Goal: Complete application form: Complete application form

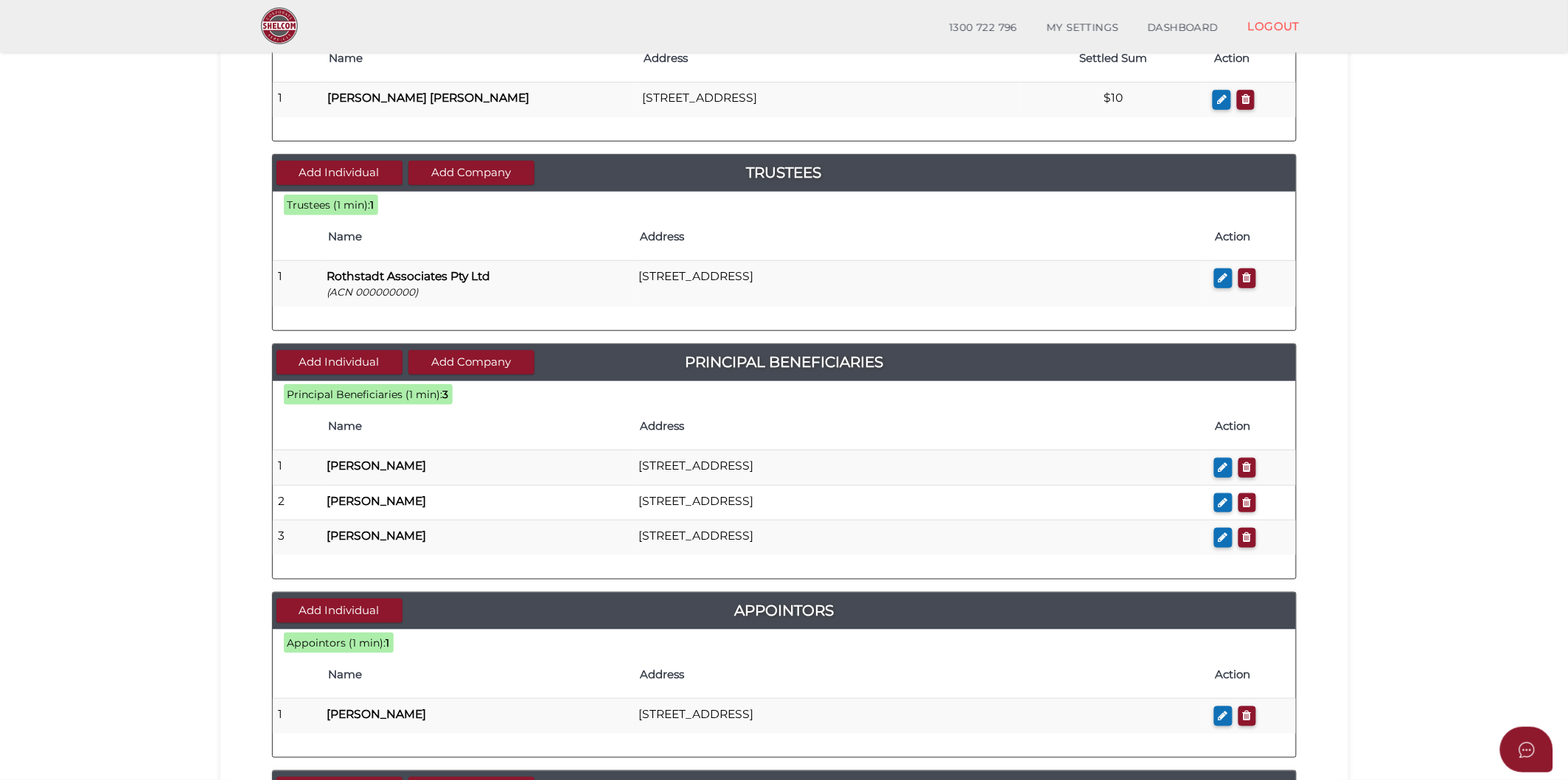
scroll to position [565, 0]
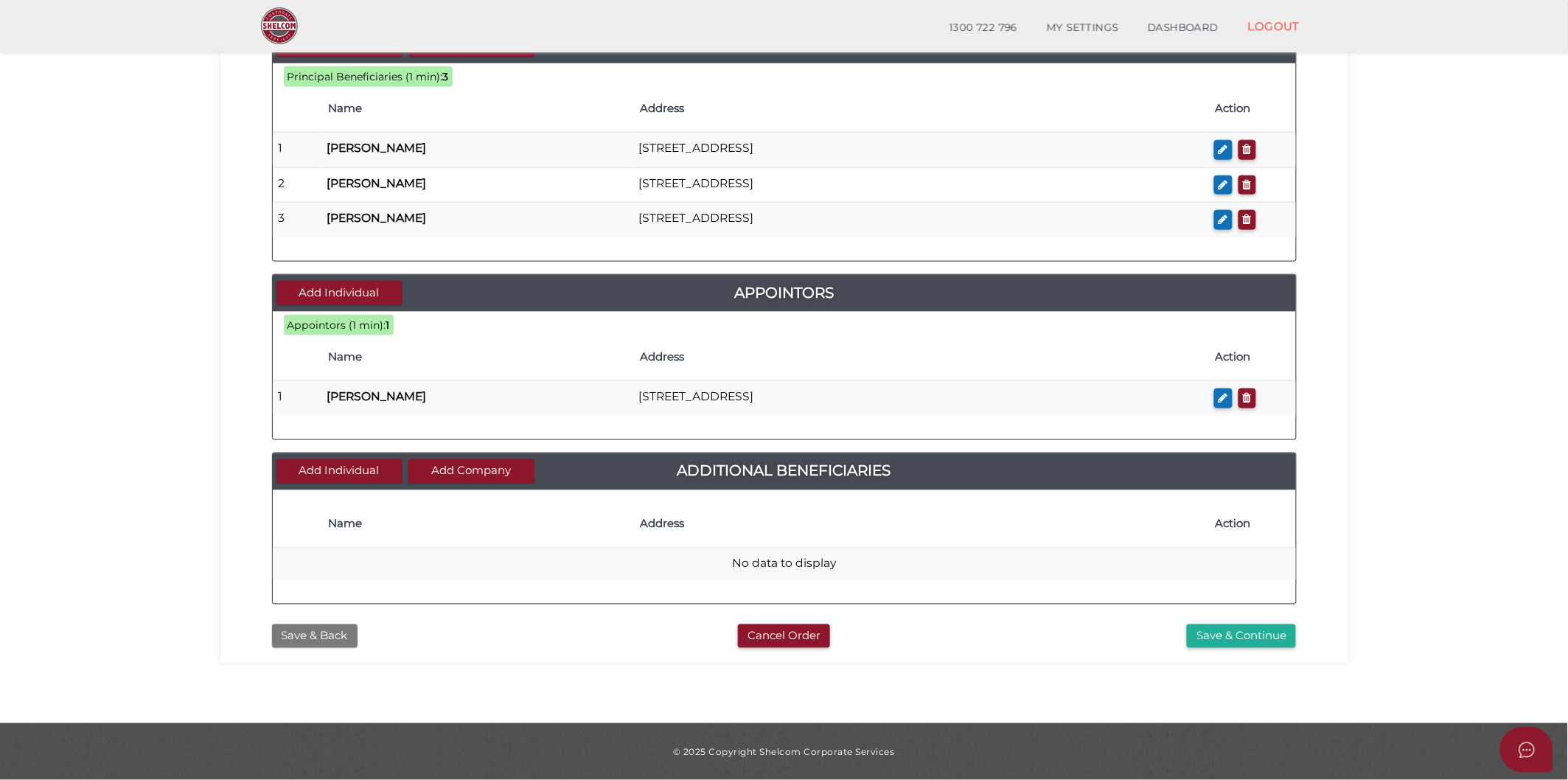
click at [343, 632] on button "Save & Back" at bounding box center [315, 637] width 86 height 24
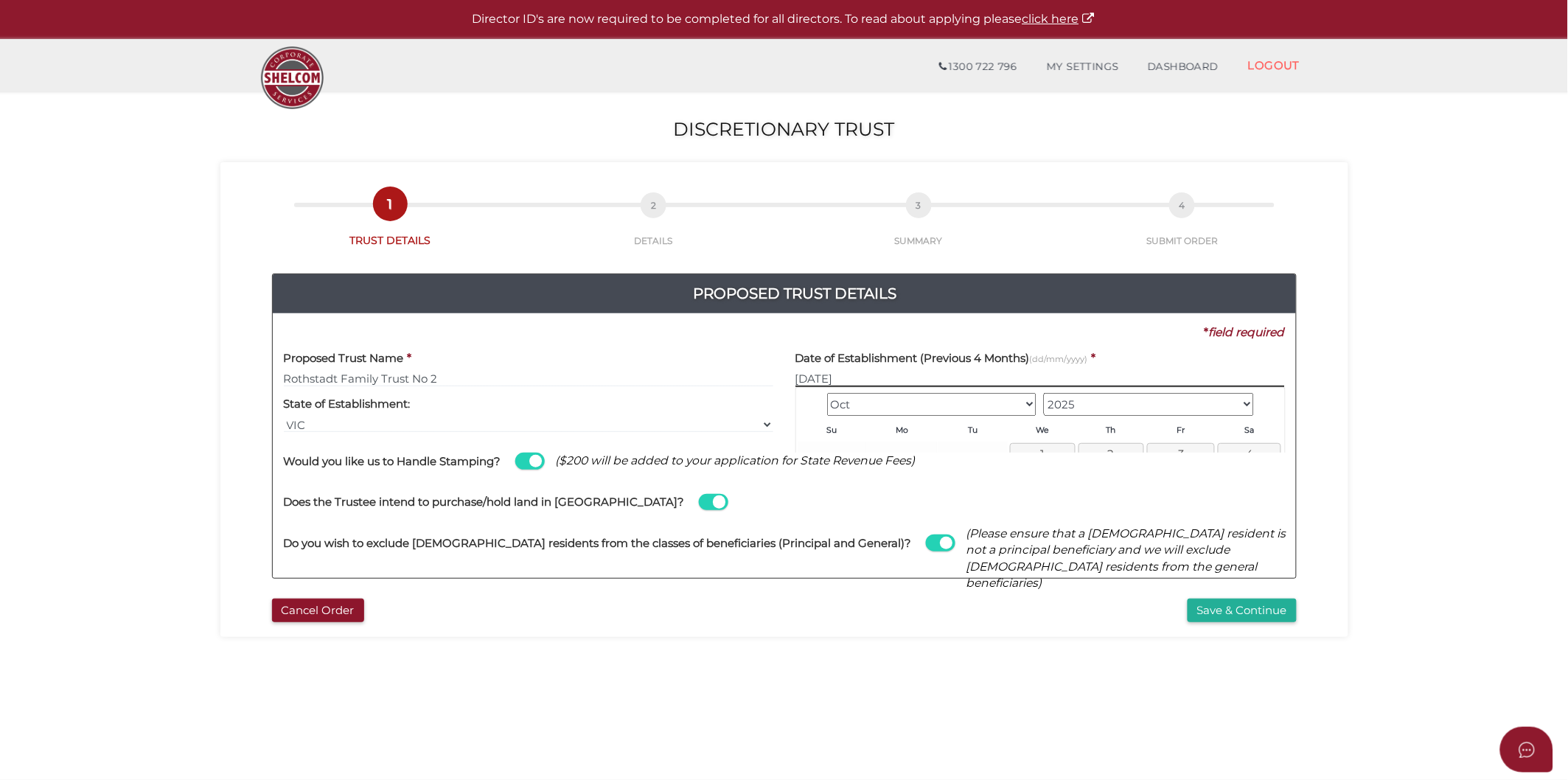
click at [890, 378] on input "08/10/2025" at bounding box center [1040, 378] width 489 height 16
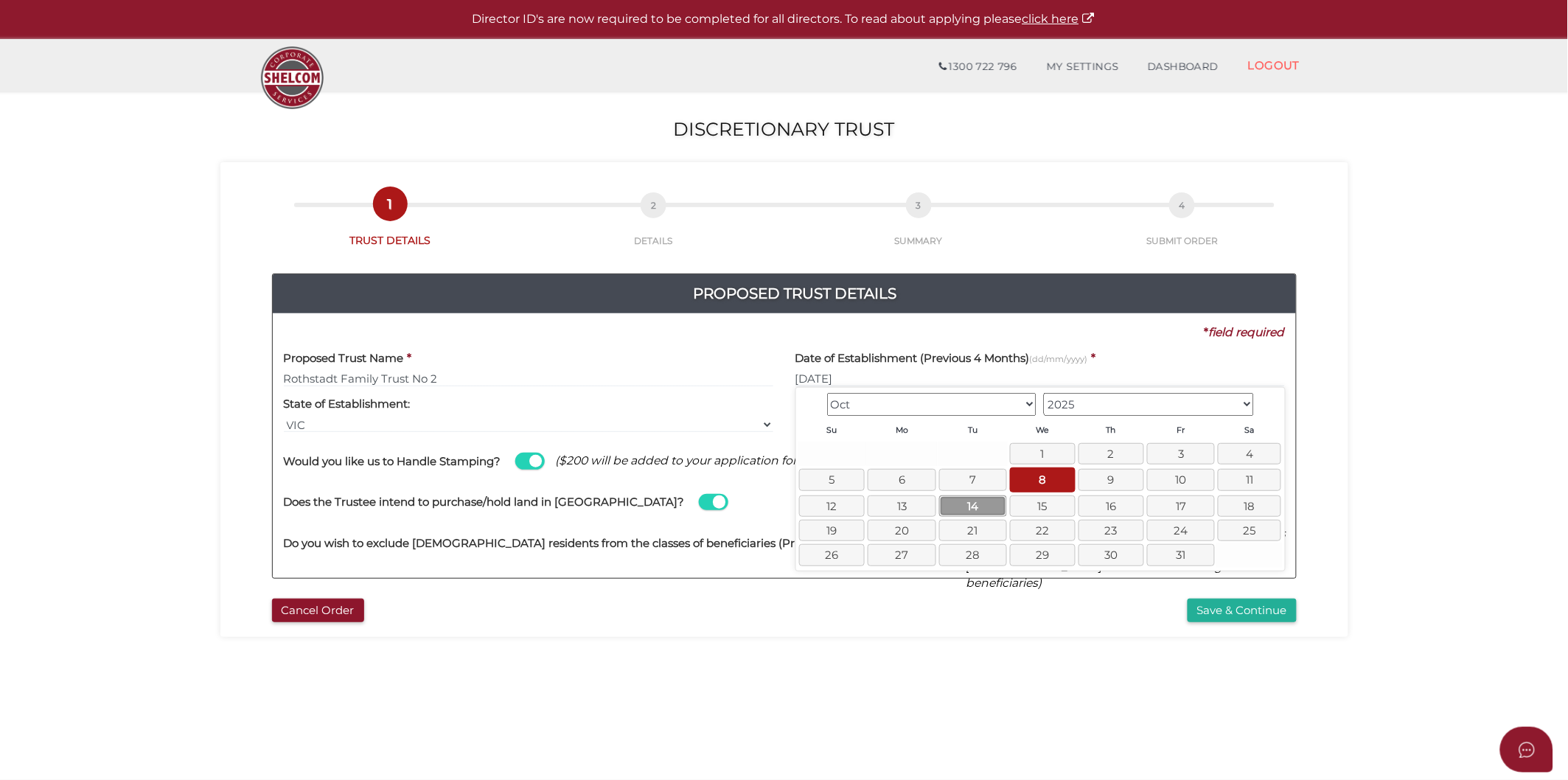
click at [988, 513] on link "14" at bounding box center [974, 506] width 68 height 22
type input "[DATE]"
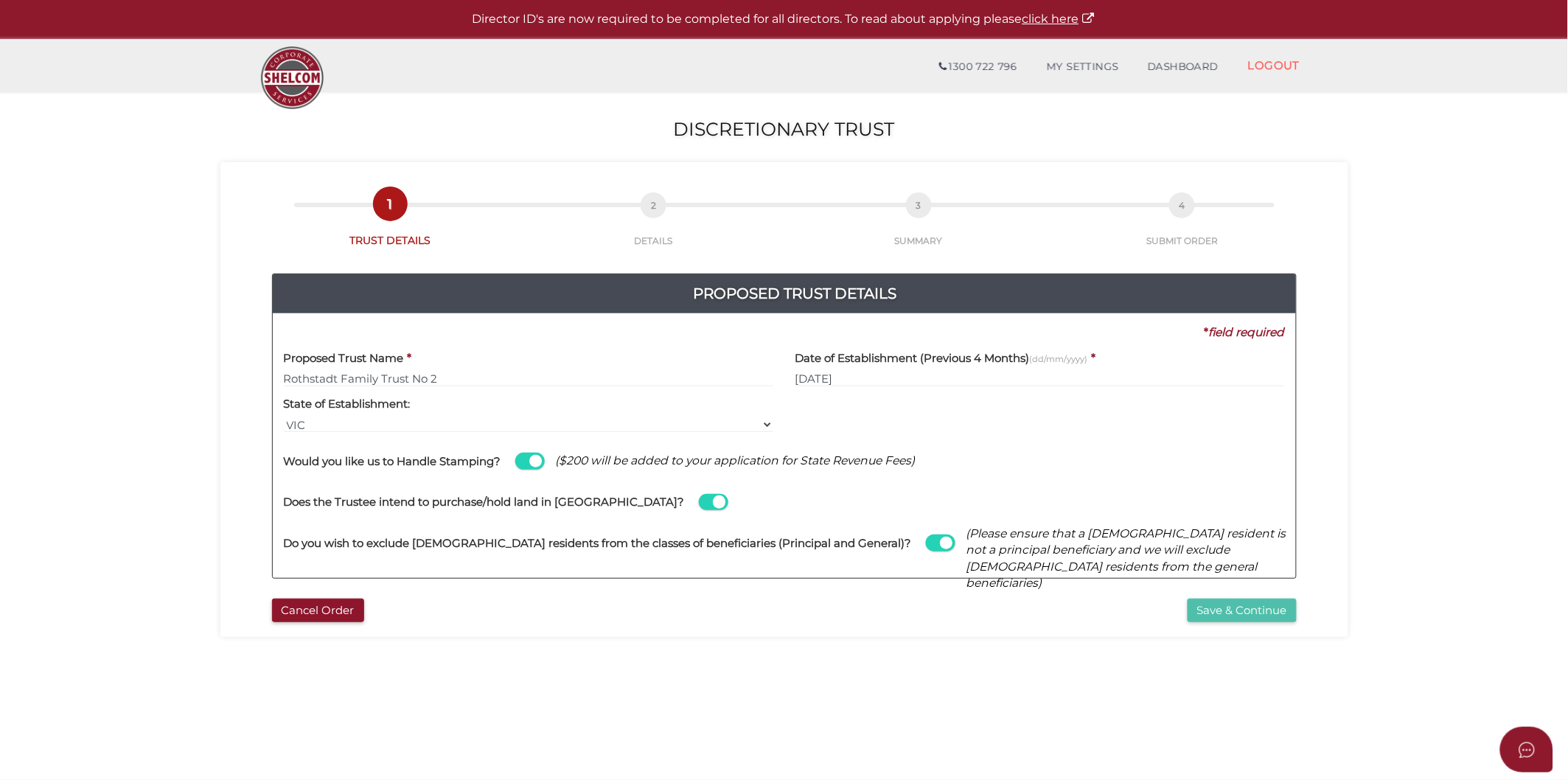
click at [1204, 607] on button "Save & Continue" at bounding box center [1243, 611] width 109 height 24
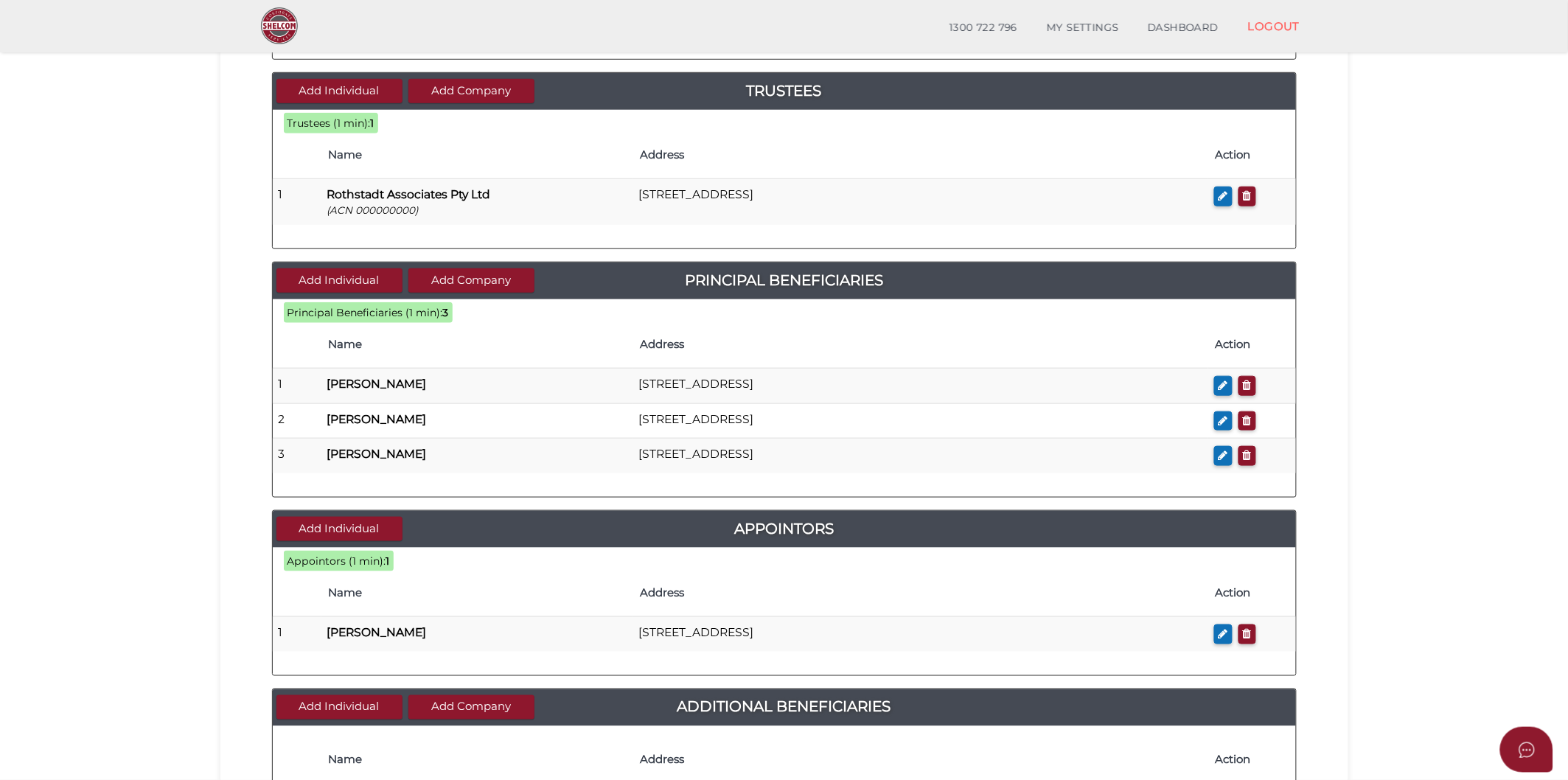
scroll to position [565, 0]
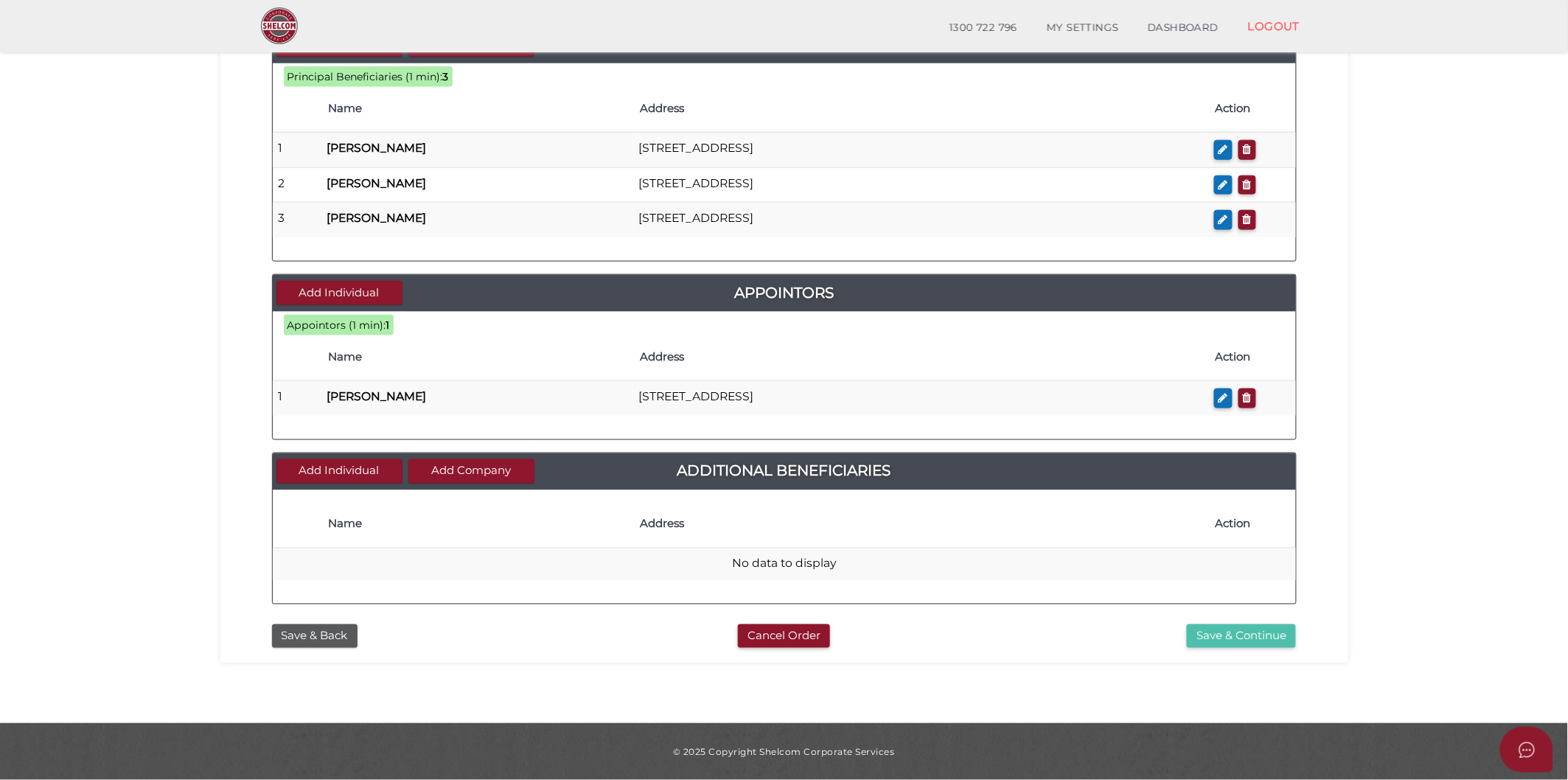
click at [1215, 631] on button "Save & Continue" at bounding box center [1242, 637] width 109 height 24
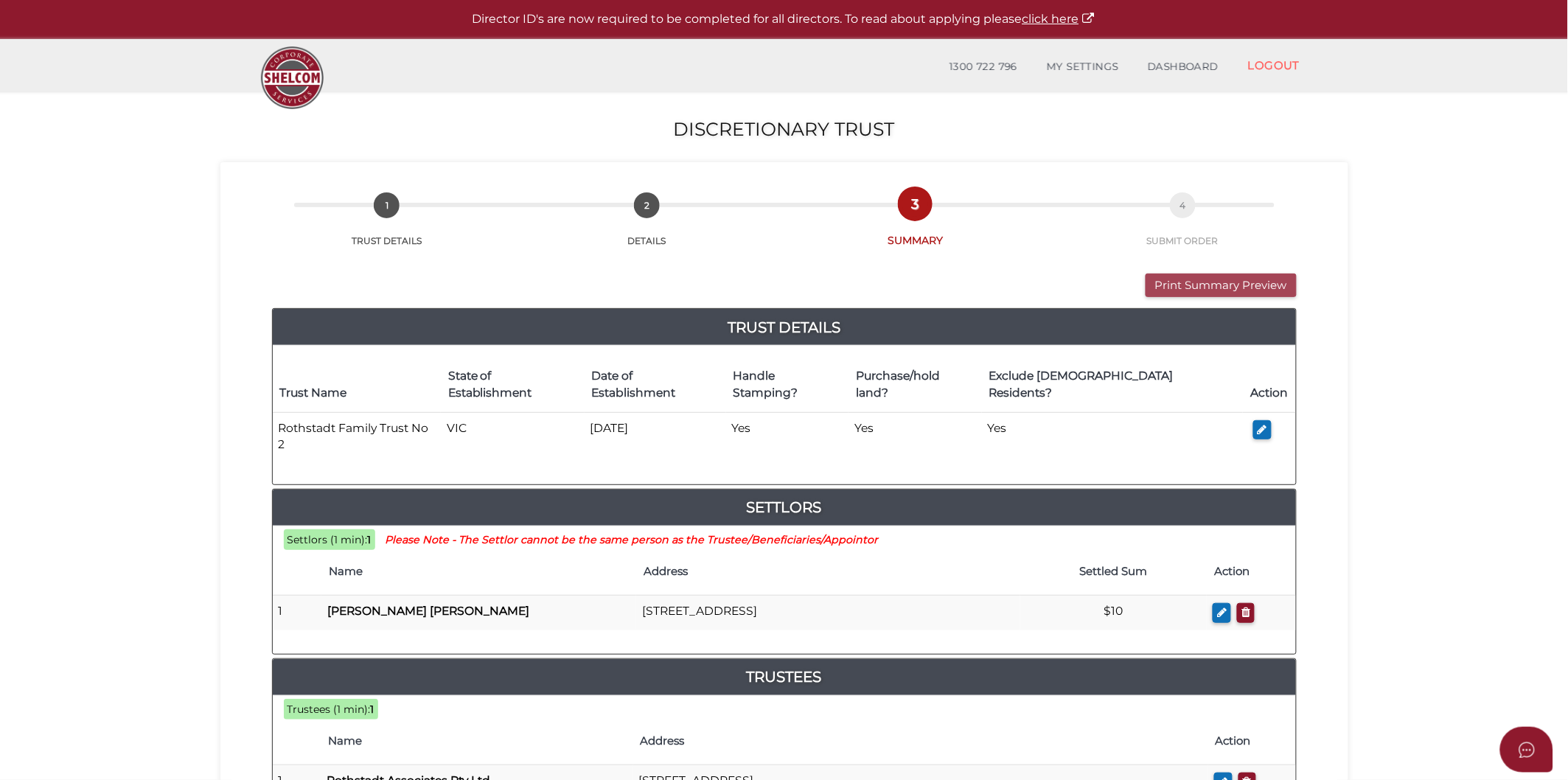
click at [1174, 279] on button "Print Summary Preview" at bounding box center [1221, 285] width 151 height 24
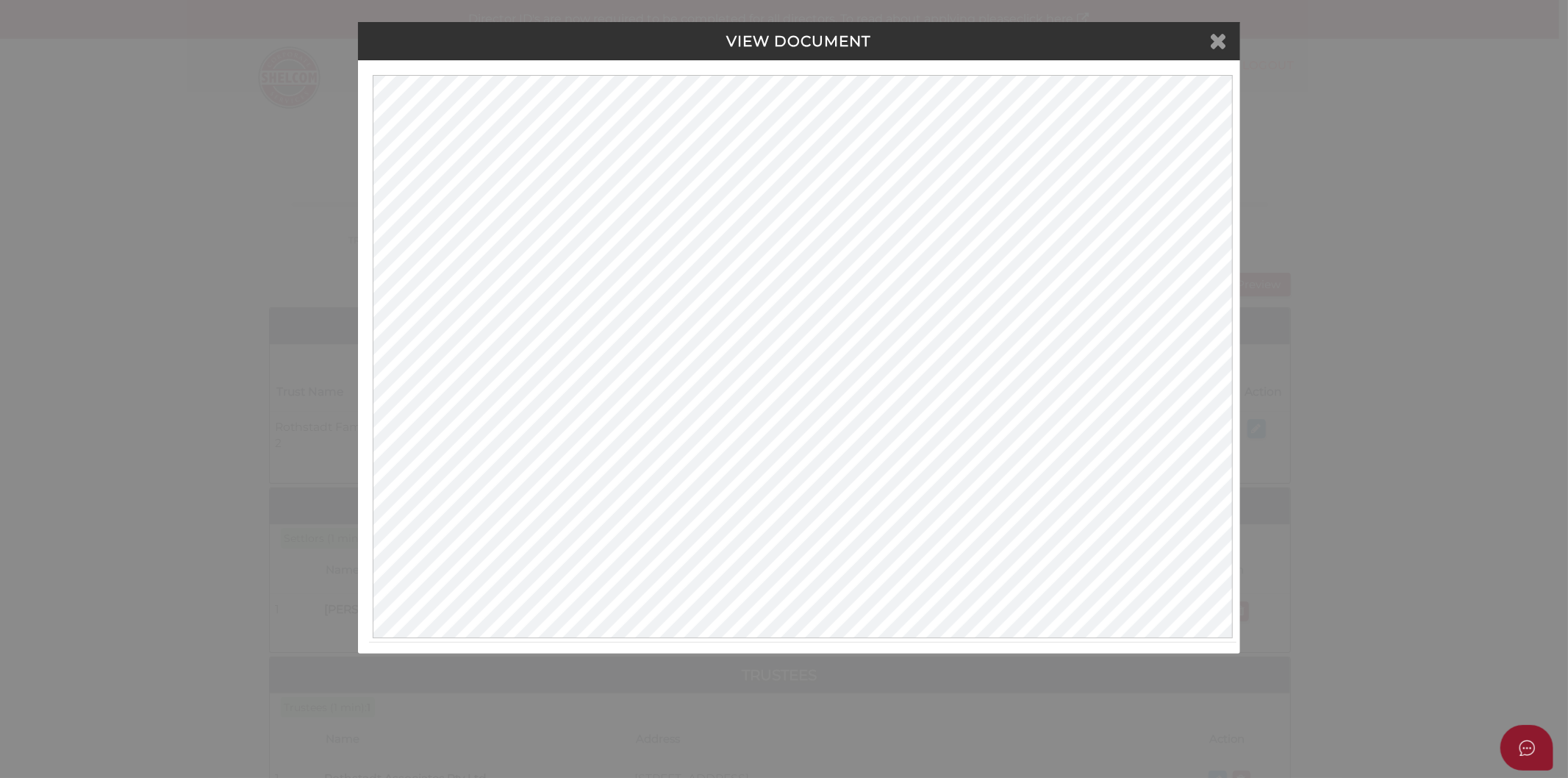
click at [1215, 48] on icon at bounding box center [1219, 40] width 17 height 22
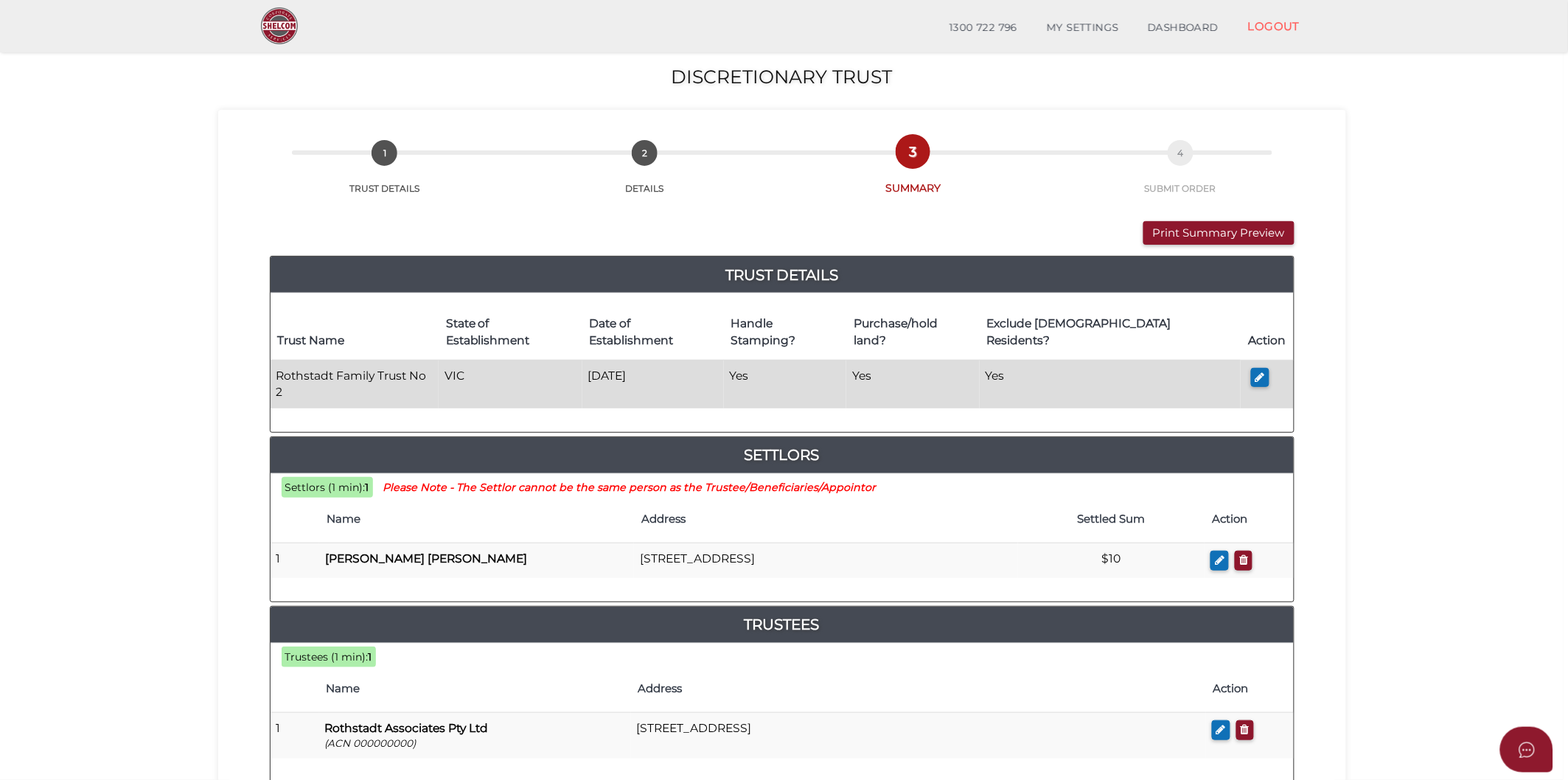
scroll to position [164, 0]
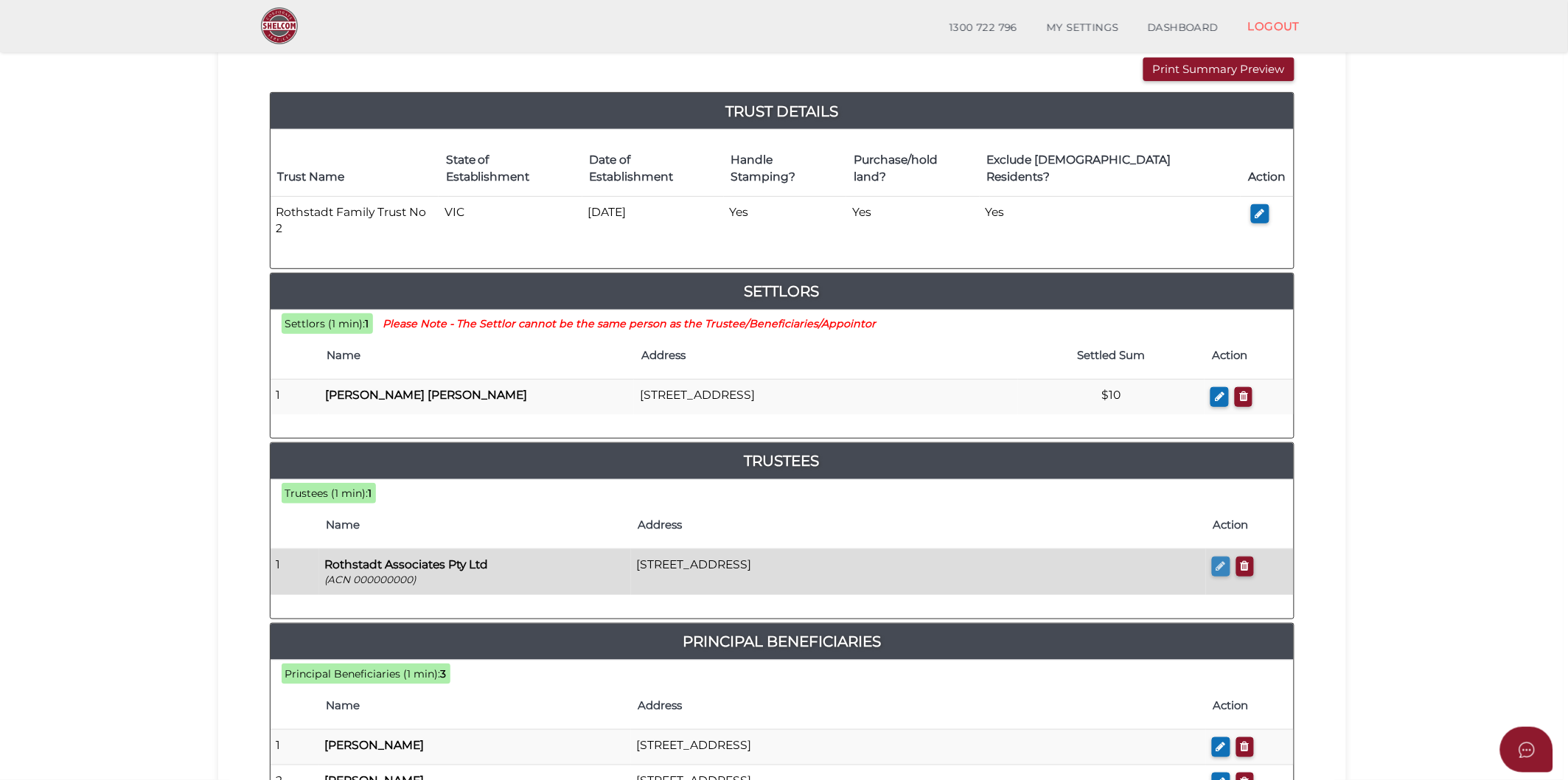
click at [1221, 560] on icon "button" at bounding box center [1221, 566] width 10 height 11
checkbox input "true"
type input "000000000"
type input "Rothstadt Associates Pty Ltd"
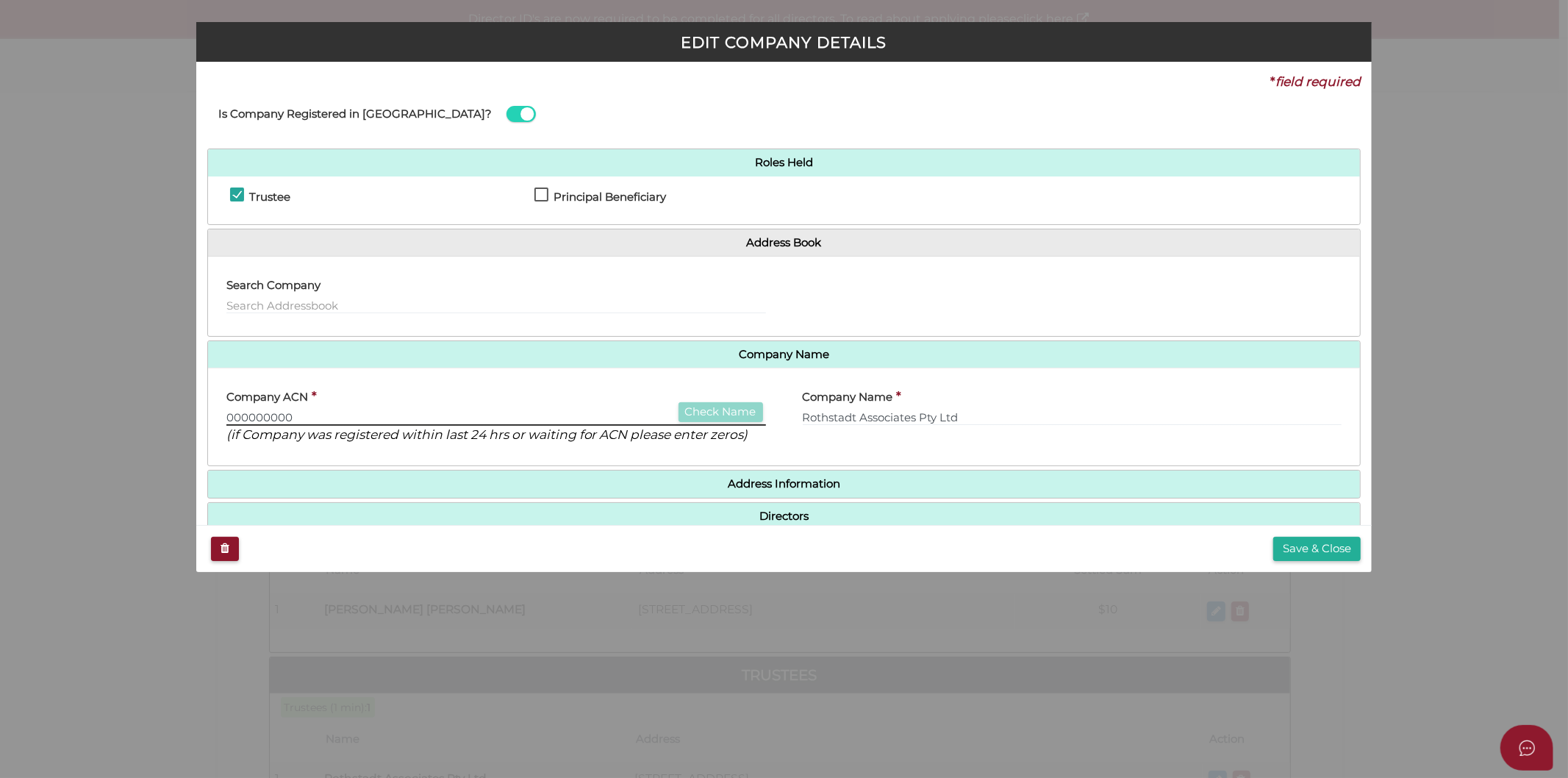
click at [320, 412] on input "000000000" at bounding box center [497, 417] width 540 height 16
drag, startPoint x: 312, startPoint y: 414, endPoint x: 182, endPoint y: 414, distance: 130.0
click at [182, 414] on div "EDIT COMPANY DETAILS * field required Is Company Registered in Australia? Roles…" at bounding box center [784, 389] width 1568 height 778
type input "6"
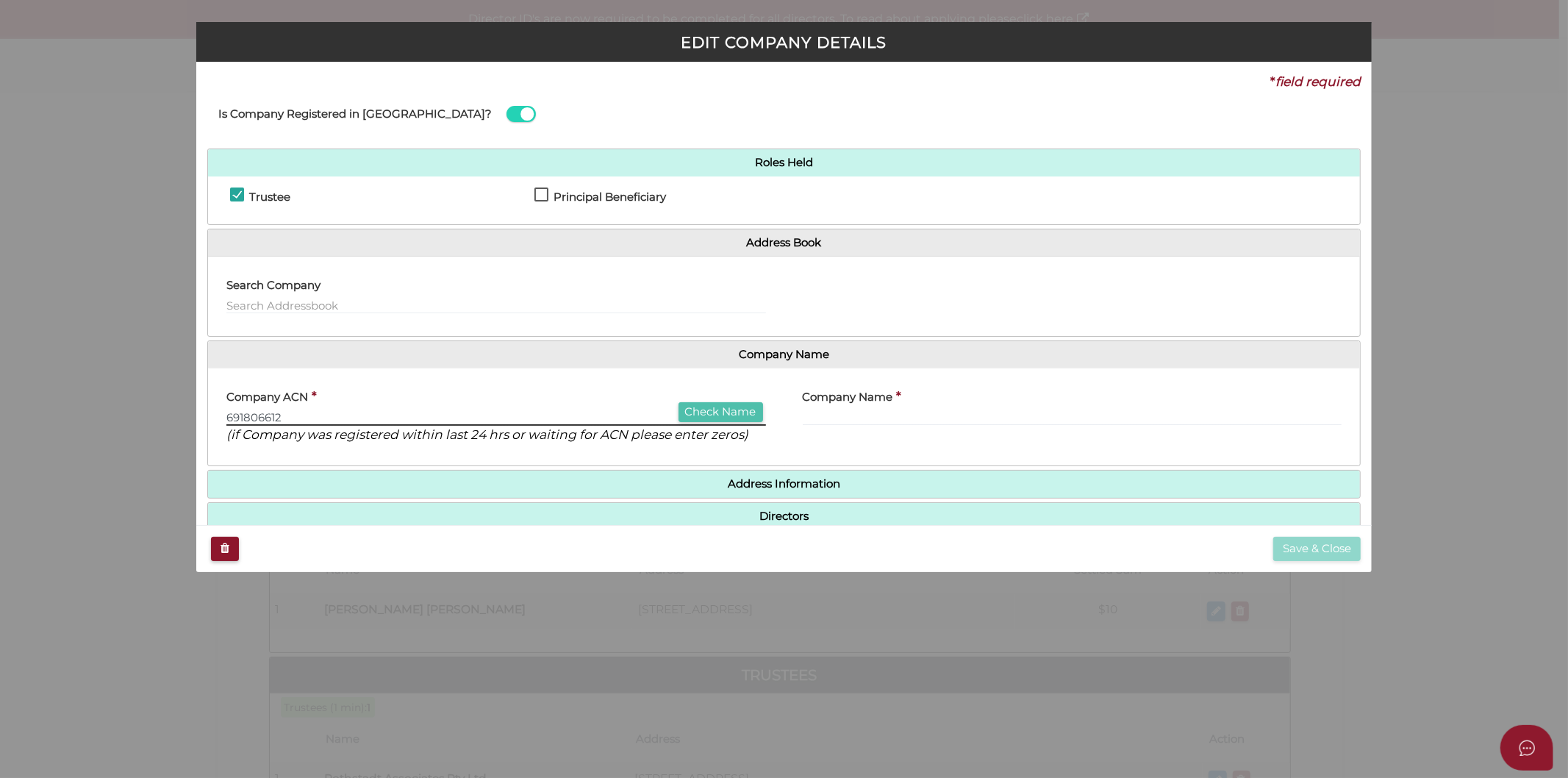
type input "691806612"
click at [732, 404] on button "Check Name" at bounding box center [721, 412] width 85 height 20
type input "ROTHSTADT ASSOCIATES PTY LTD"
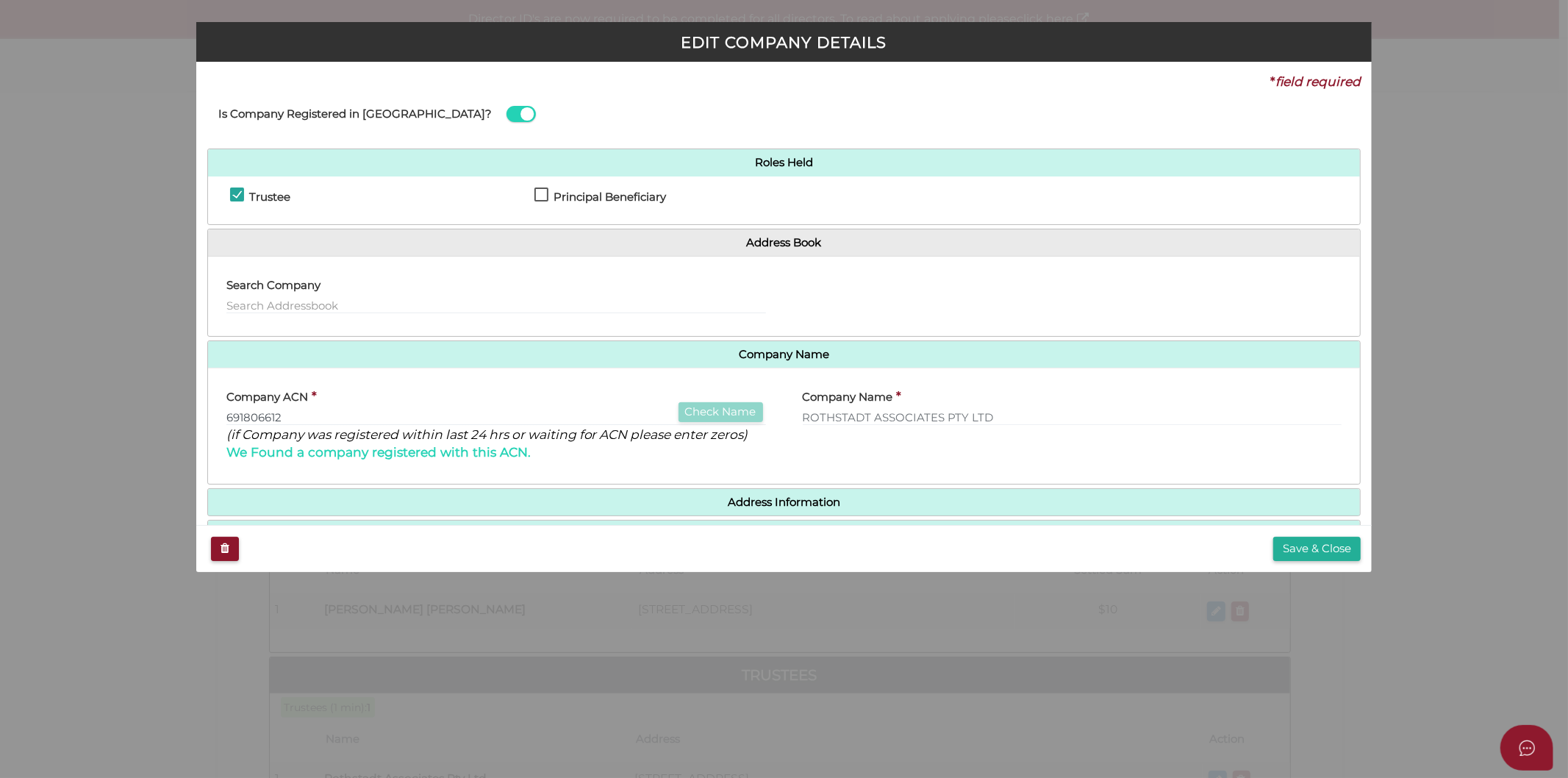
click at [810, 511] on h4 "Address Information" at bounding box center [784, 502] width 1153 height 27
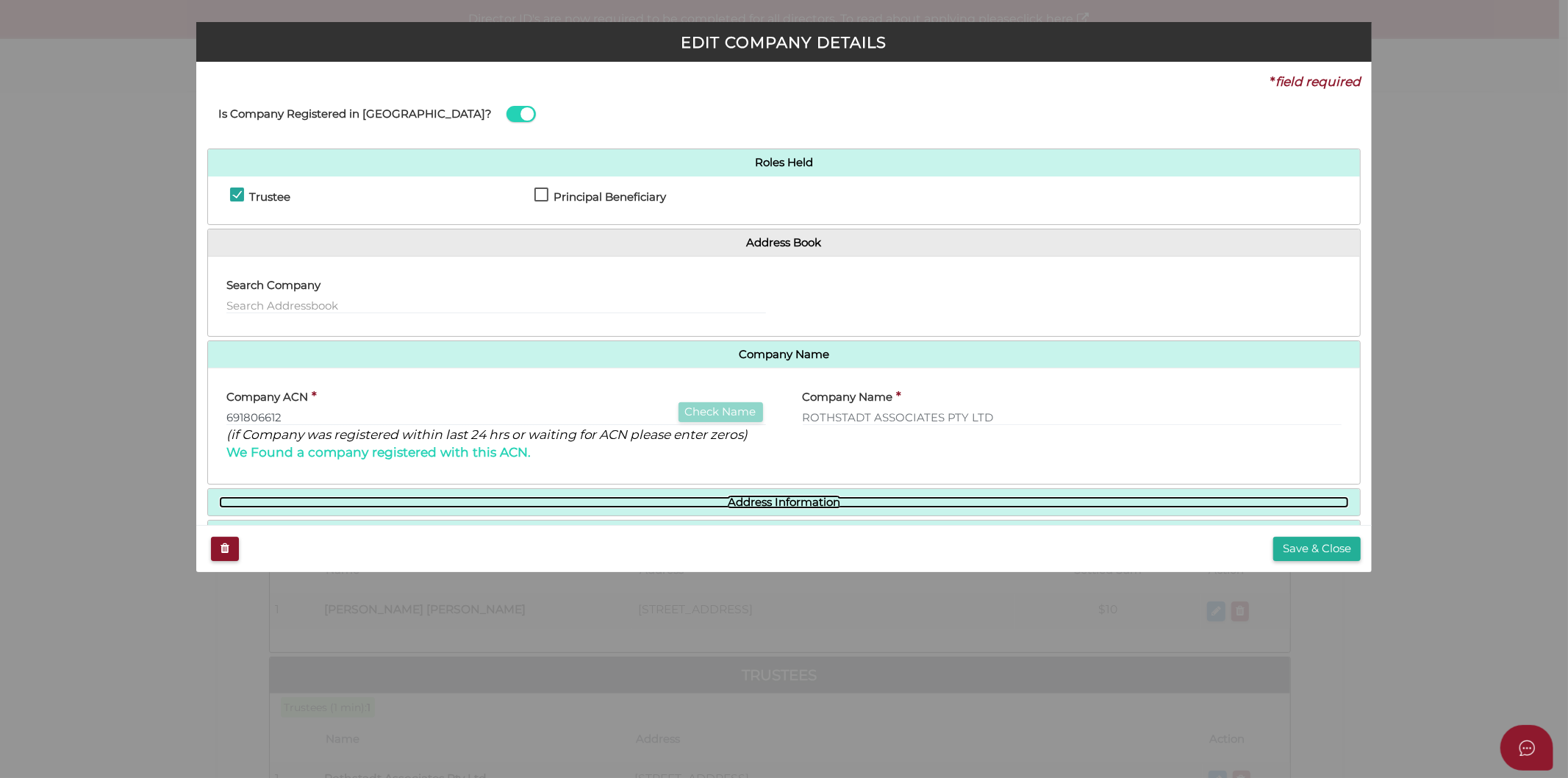
click at [806, 497] on link "Address Information" at bounding box center [784, 503] width 1131 height 12
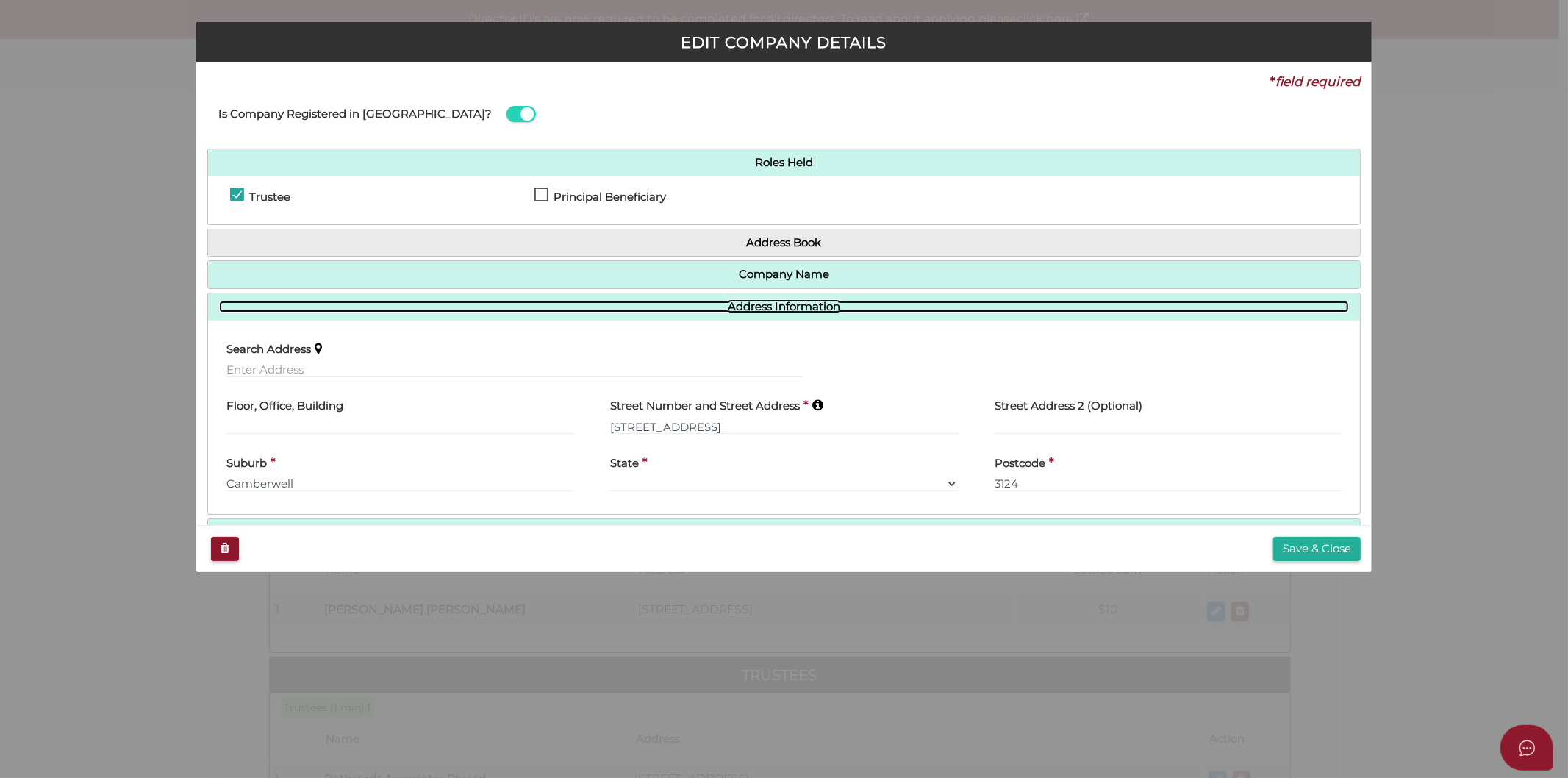
scroll to position [45, 0]
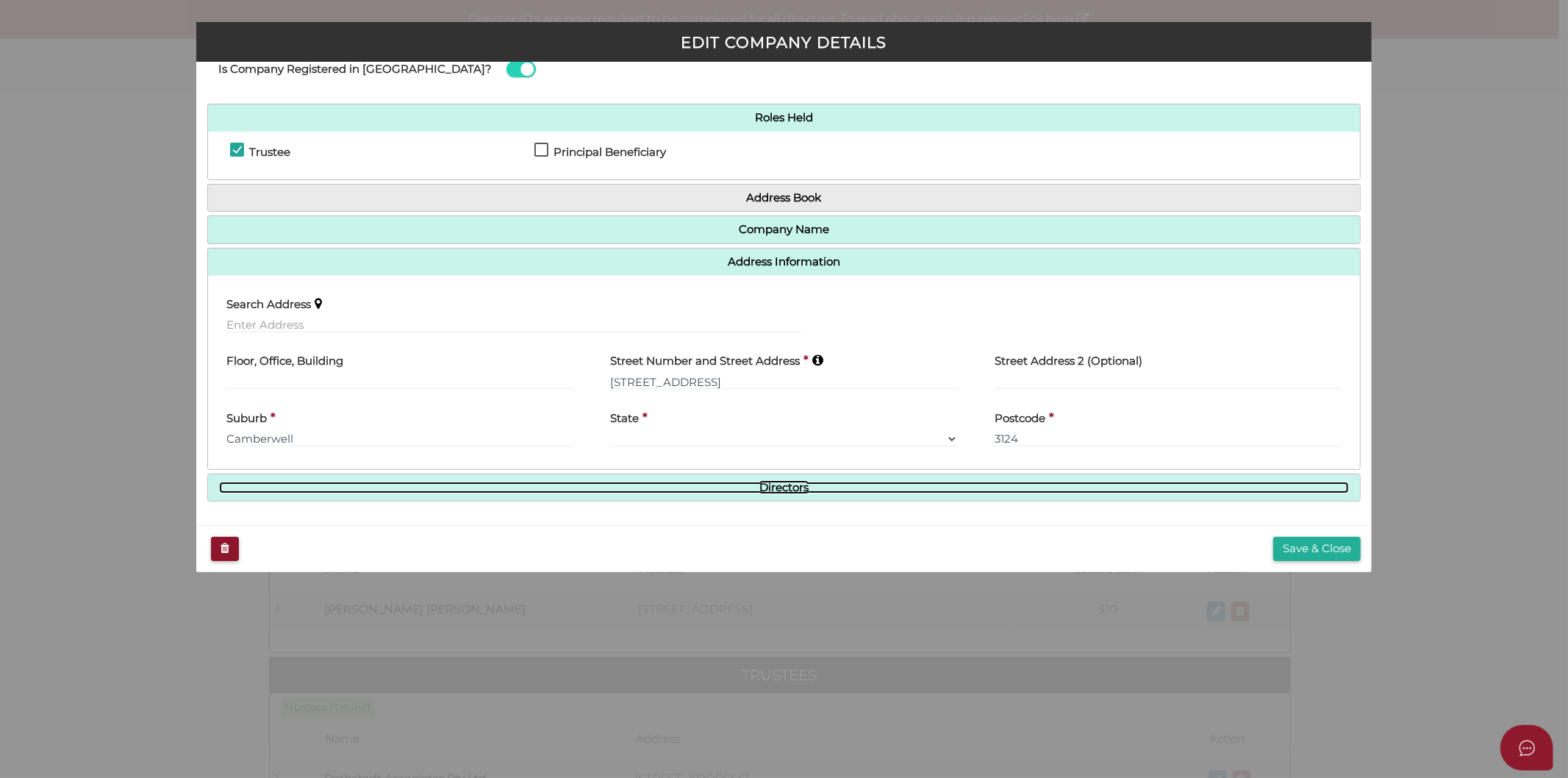
click at [790, 489] on link "Directors" at bounding box center [784, 488] width 1131 height 12
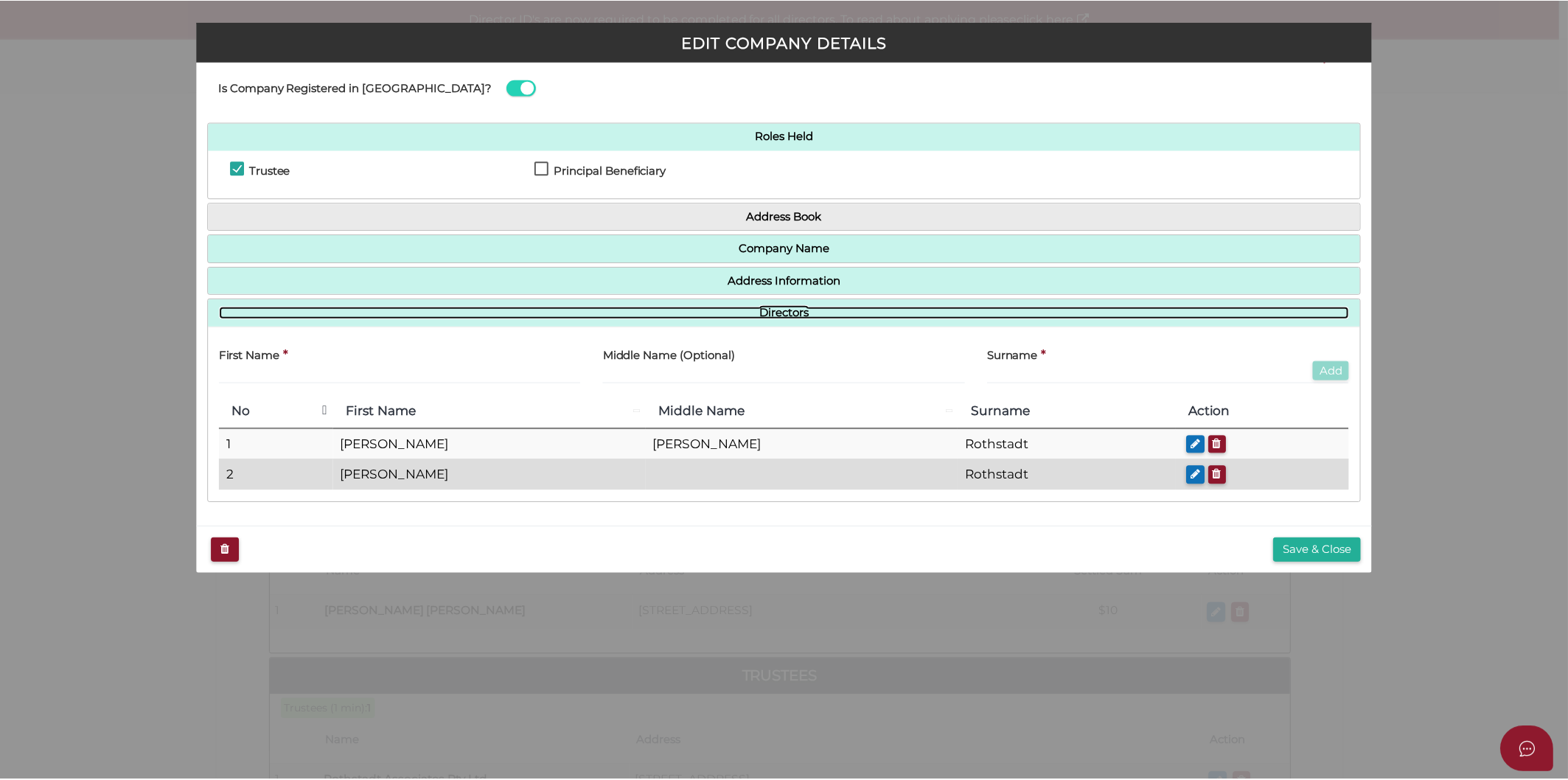
scroll to position [26, 0]
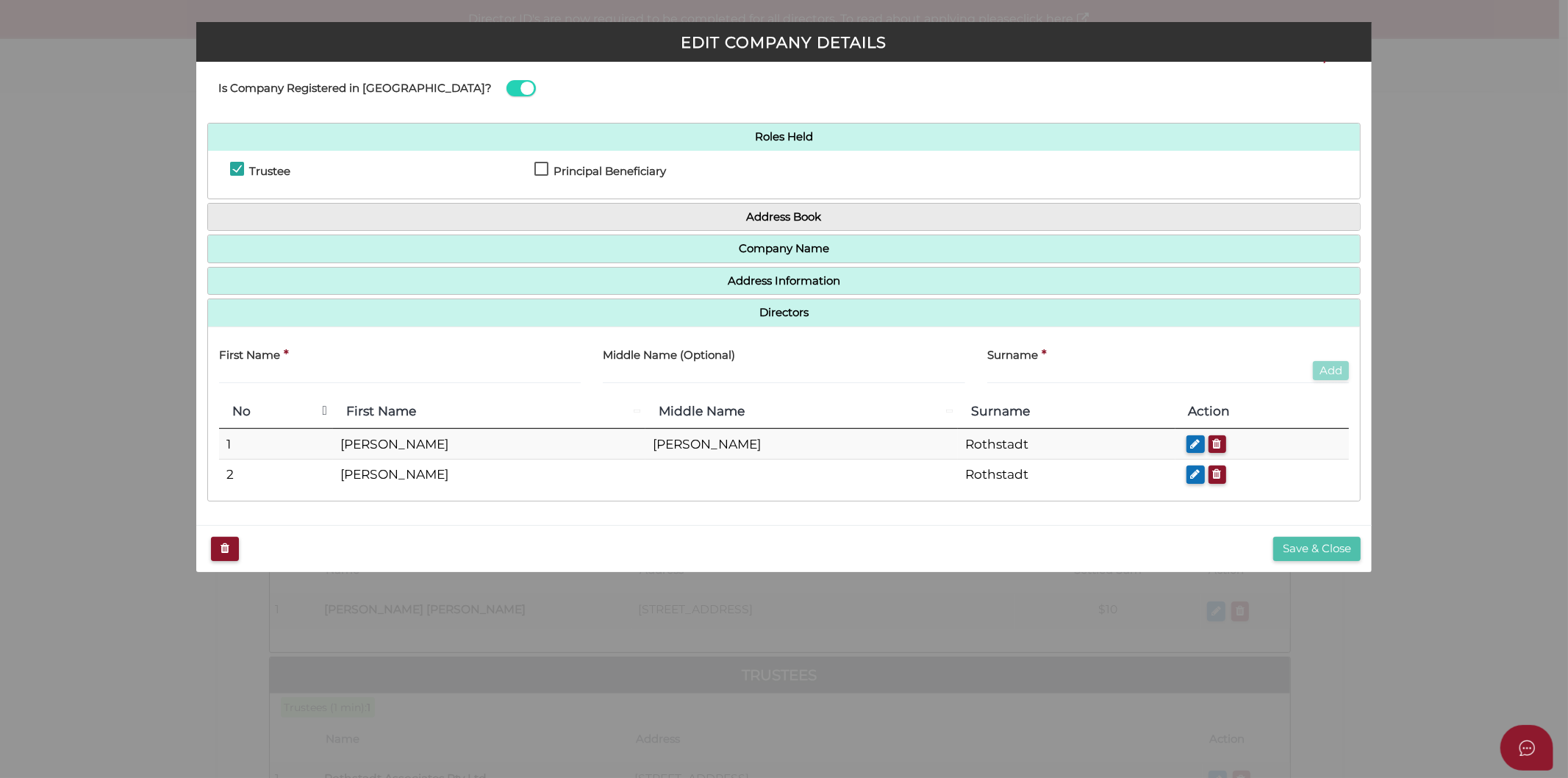
click at [1314, 550] on button "Save & Close" at bounding box center [1317, 549] width 87 height 24
